Goal: Transaction & Acquisition: Purchase product/service

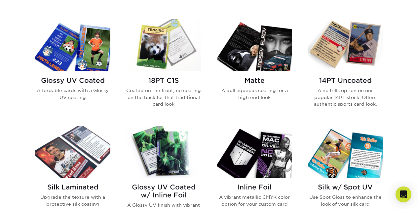
scroll to position [298, 0]
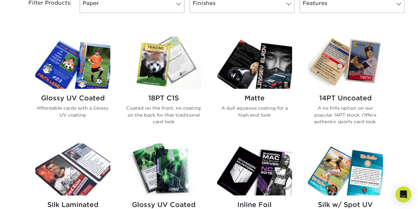
click at [258, 79] on img at bounding box center [254, 63] width 75 height 52
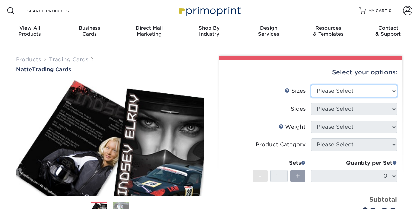
click at [330, 86] on select "Please Select 2.5" x 3.5"" at bounding box center [354, 91] width 86 height 13
select select "2.50x3.50"
click at [311, 85] on select "Please Select 2.5" x 3.5"" at bounding box center [354, 91] width 86 height 13
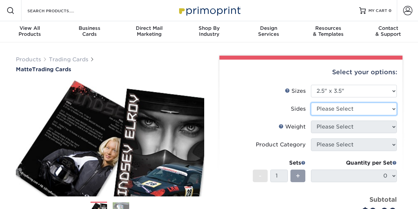
click at [330, 109] on select "Please Select Print Both Sides Print Front Only" at bounding box center [354, 109] width 86 height 13
select select "13abbda7-1d64-4f25-8bb2-c179b224825d"
click at [311, 103] on select "Please Select Print Both Sides Print Front Only" at bounding box center [354, 109] width 86 height 13
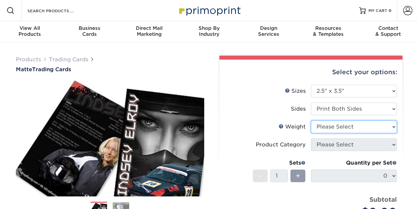
click at [329, 125] on select "Please Select 16PT 14PT" at bounding box center [354, 126] width 86 height 13
select select "16PT"
click at [311, 120] on select "Please Select 16PT 14PT" at bounding box center [354, 126] width 86 height 13
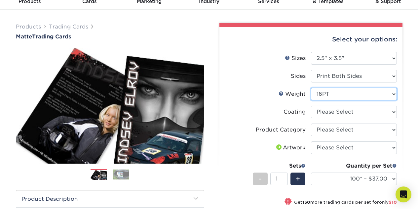
scroll to position [33, 0]
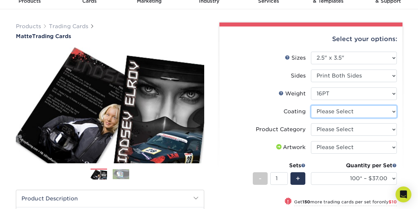
click at [339, 113] on select at bounding box center [354, 111] width 86 height 13
select select "121bb7b5-3b4d-429f-bd8d-bbf80e953313"
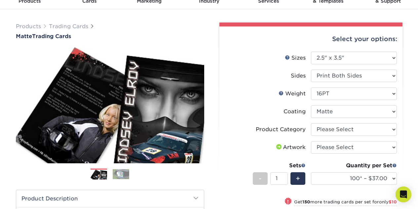
click at [311, 105] on select at bounding box center [354, 111] width 86 height 13
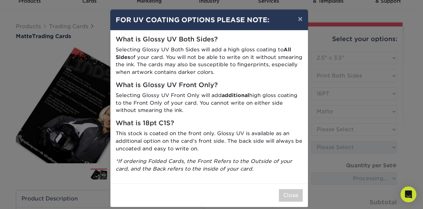
click at [180, 53] on p "Selecting Glossy UV Both Sides will add a high gloss coating to All Sides of yo…" at bounding box center [209, 61] width 187 height 30
click at [290, 196] on button "Close" at bounding box center [291, 195] width 24 height 13
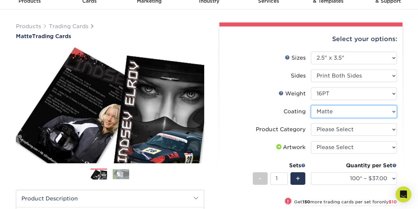
click at [328, 113] on select at bounding box center [354, 111] width 86 height 13
click at [297, 115] on div "Coating" at bounding box center [295, 112] width 22 height 8
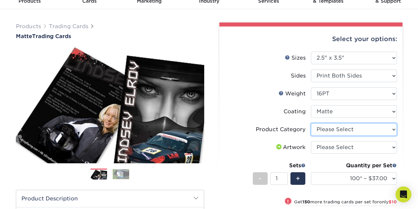
click at [325, 130] on select "Please Select Trading Cards" at bounding box center [354, 129] width 86 height 13
select select "c2f9bce9-36c2-409d-b101-c29d9d031e18"
click at [311, 123] on select "Please Select Trading Cards" at bounding box center [354, 129] width 86 height 13
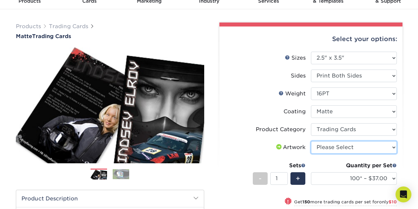
click at [325, 148] on select "Please Select I will upload files I need a design - $100" at bounding box center [354, 147] width 86 height 13
select select "upload"
click at [311, 141] on select "Please Select I will upload files I need a design - $100" at bounding box center [354, 147] width 86 height 13
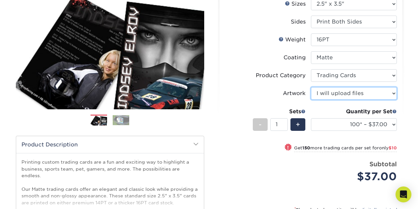
scroll to position [99, 0]
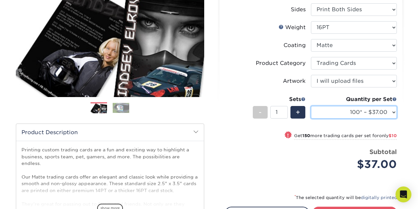
click at [375, 113] on select "100* – $37.00 250* – $47.00 500* – $58.00 1000 – $71.00 2500 – $141.00 5000 – $…" at bounding box center [354, 112] width 86 height 13
click at [311, 106] on select "100* – $37.00 250* – $47.00 500* – $58.00 1000 – $71.00 2500 – $141.00 5000 – $…" at bounding box center [354, 112] width 86 height 13
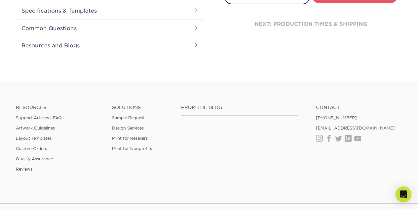
scroll to position [165, 0]
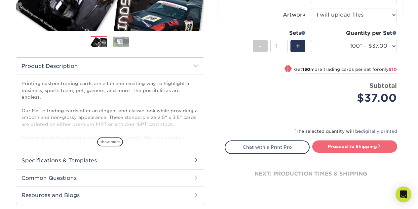
click at [342, 144] on link "Proceed to Shipping" at bounding box center [355, 146] width 85 height 12
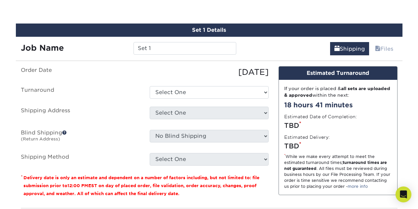
scroll to position [370, 0]
drag, startPoint x: 162, startPoint y: 47, endPoint x: 127, endPoint y: 47, distance: 35.7
click at [127, 47] on div "Job Name Set 1" at bounding box center [129, 48] width 226 height 13
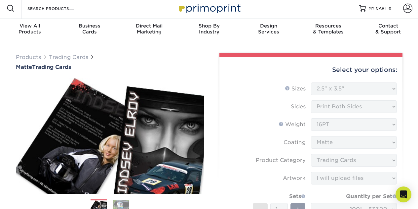
scroll to position [33, 0]
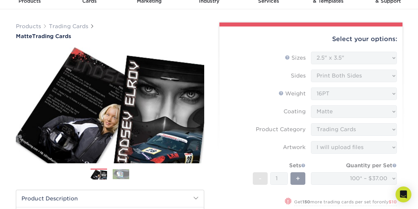
type input "Teddy's Trading Cards"
click at [309, 135] on form "Sizes Help Sizes Please Select 2.5" x 3.5" Sides Please Select 16PT - 1" at bounding box center [311, 152] width 173 height 200
click at [331, 133] on form "Sizes Help Sizes Please Select 2.5" x 3.5" Sides Please Select 16PT - 1" at bounding box center [311, 152] width 173 height 200
click at [333, 144] on form "Sizes Help Sizes Please Select 2.5" x 3.5" Sides Please Select 16PT - 1" at bounding box center [311, 152] width 173 height 200
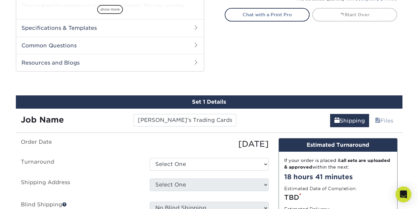
scroll to position [198, 0]
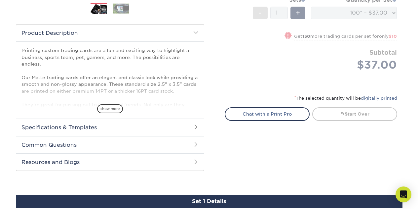
click at [342, 110] on link "Start Over" at bounding box center [355, 113] width 85 height 13
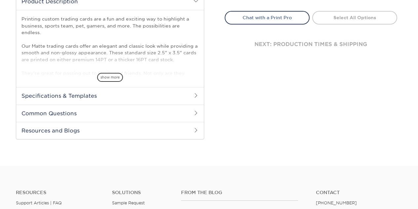
scroll to position [232, 0]
